Goal: Task Accomplishment & Management: Manage account settings

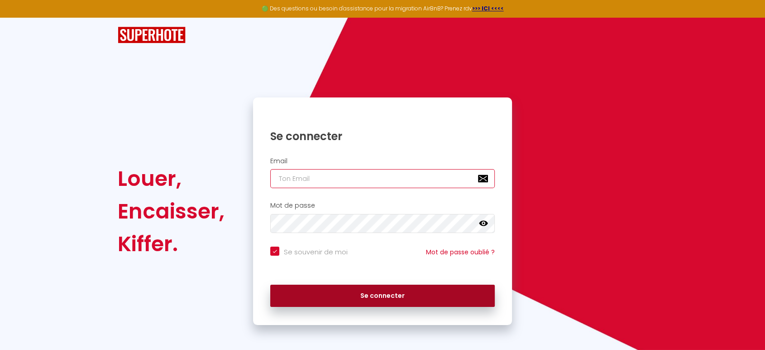
type input "[EMAIL_ADDRESS][DOMAIN_NAME]"
click at [378, 297] on button "Se connecter" at bounding box center [382, 295] width 225 height 23
checkbox input "true"
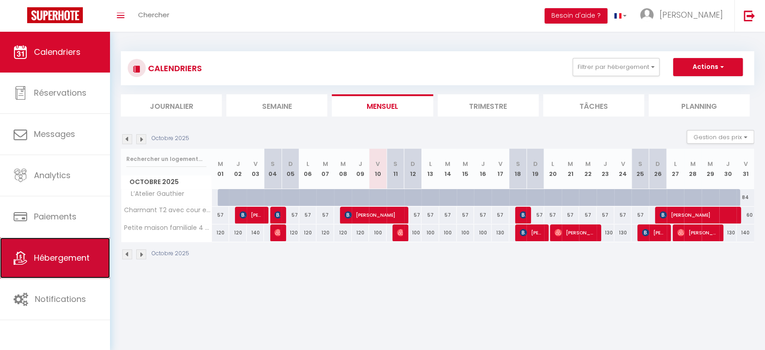
click at [46, 253] on span "Hébergement" at bounding box center [62, 257] width 56 height 11
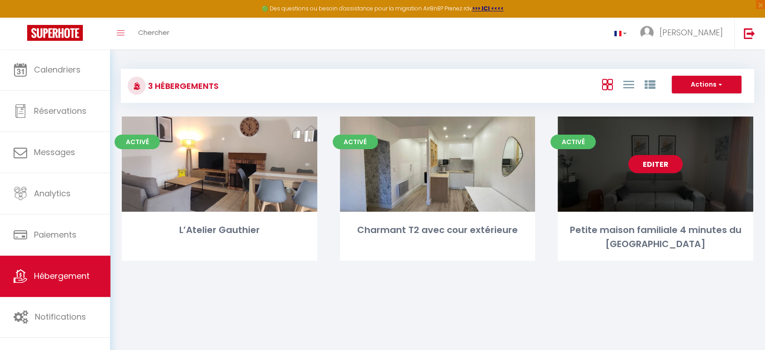
click at [663, 168] on link "Editer" at bounding box center [656, 164] width 54 height 18
select select "3"
select select "2"
select select "1"
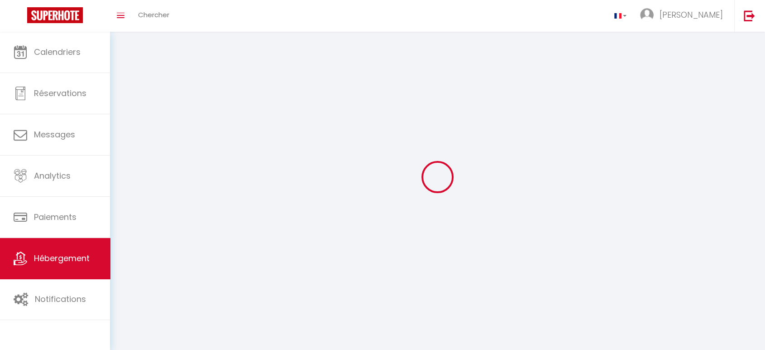
select select
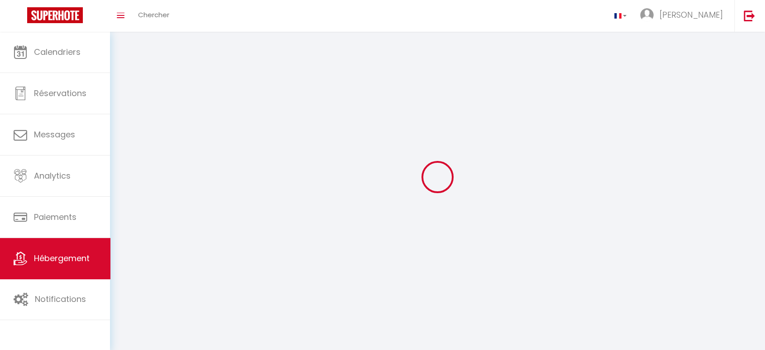
select select
checkbox input "false"
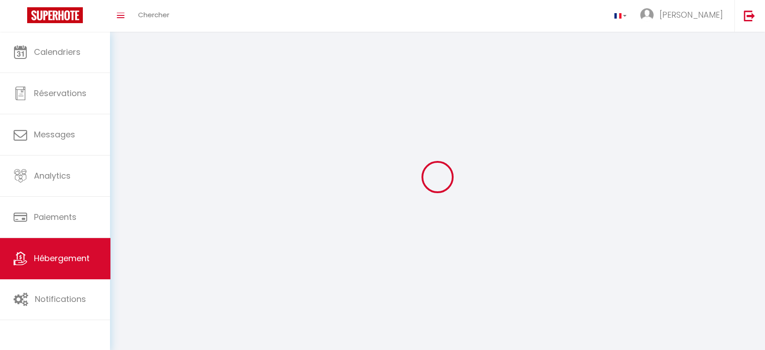
select select
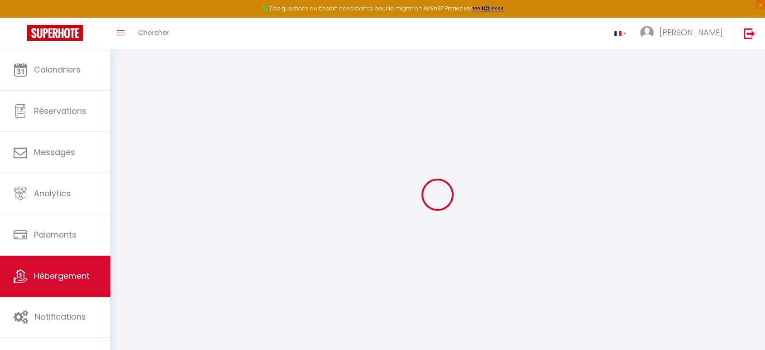
select select
checkbox input "false"
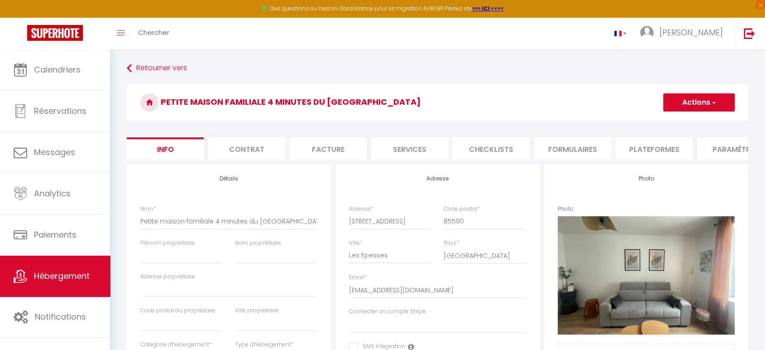
select select
checkbox input "false"
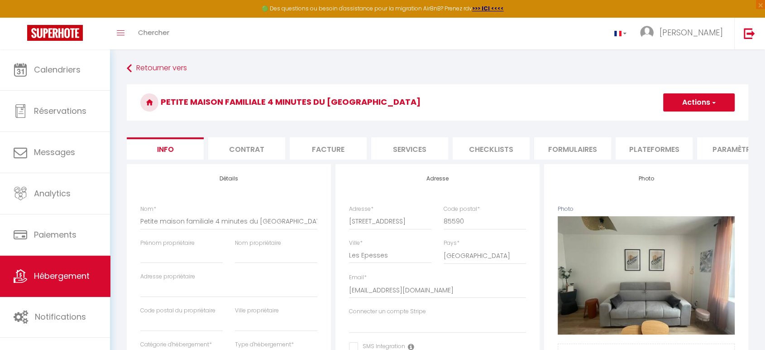
click at [579, 151] on li "Formulaires" at bounding box center [572, 148] width 77 height 22
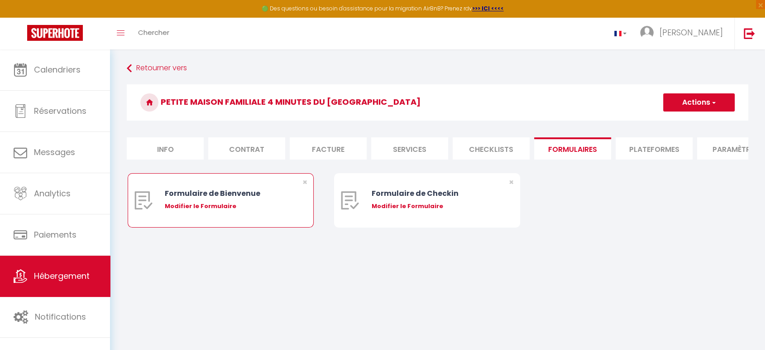
click at [222, 211] on div "Modifier le Formulaire" at bounding box center [228, 206] width 127 height 9
type input "Formulaire de Bienvenue"
type input "Afin de préparer au mieux votre arrivée et recevoir votre Guide de Bienvenue, j…"
select select "[object Object]"
radio input "true"
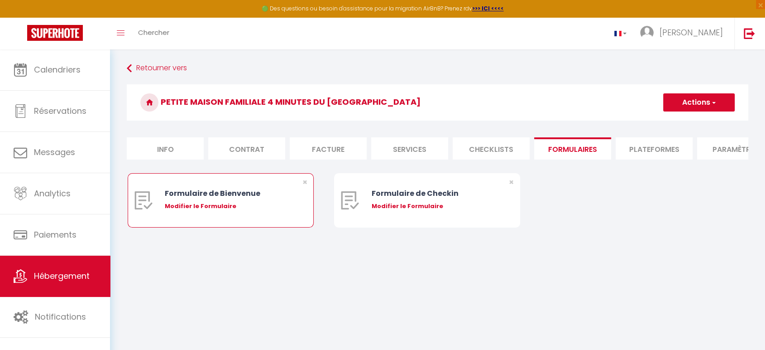
type input "[URL][DOMAIN_NAME]"
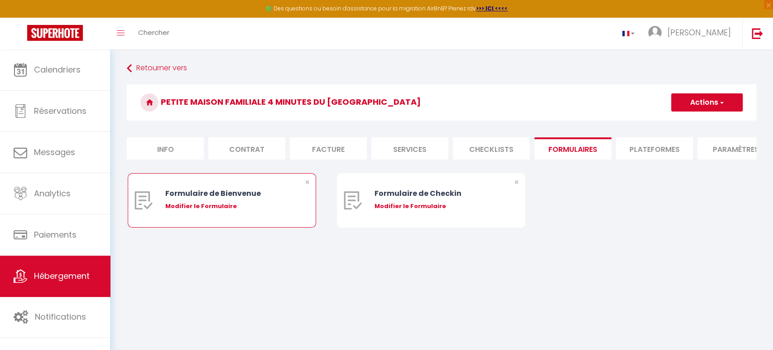
select select
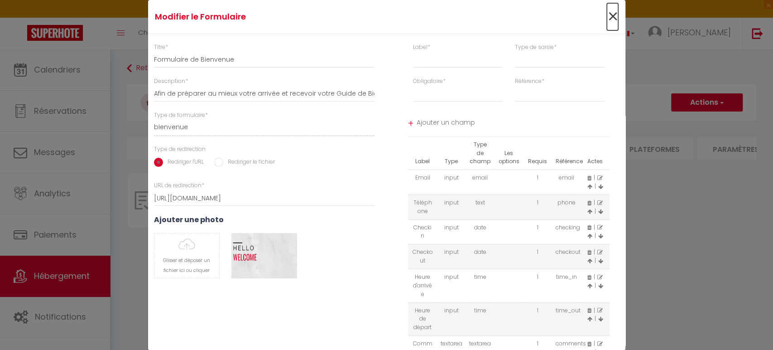
click at [610, 21] on span "×" at bounding box center [612, 16] width 11 height 27
